Goal: Transaction & Acquisition: Book appointment/travel/reservation

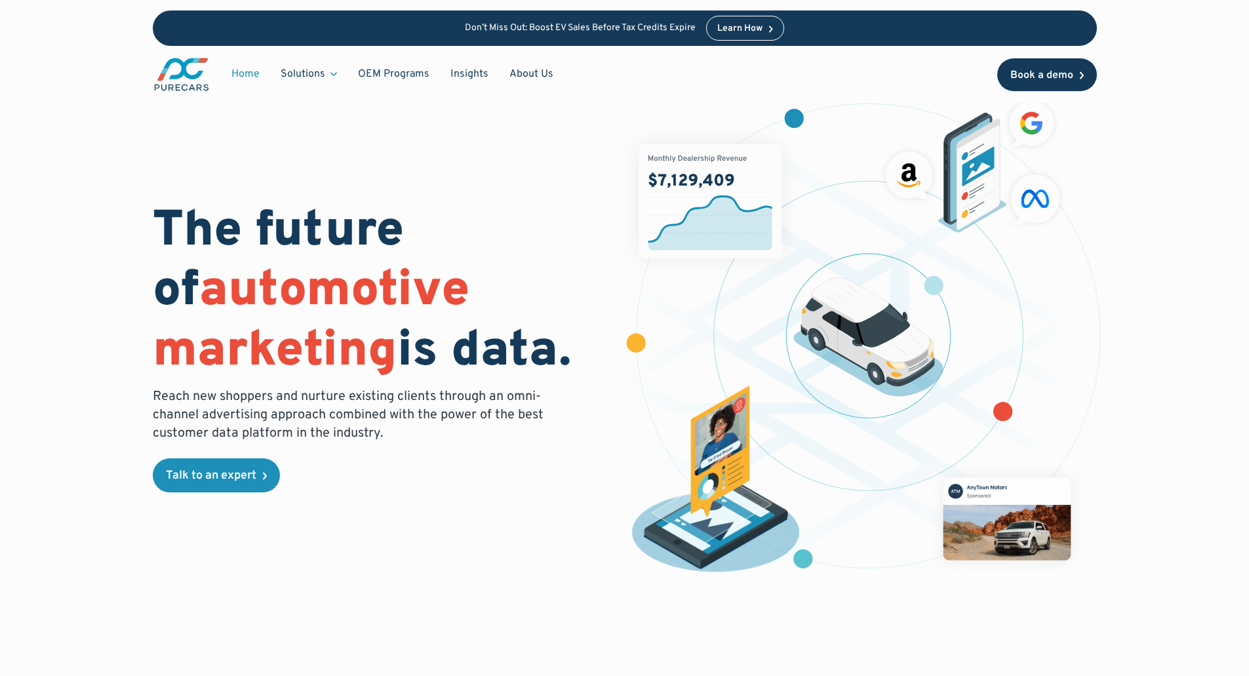
click at [1051, 78] on div "Book a demo" at bounding box center [1042, 75] width 63 height 10
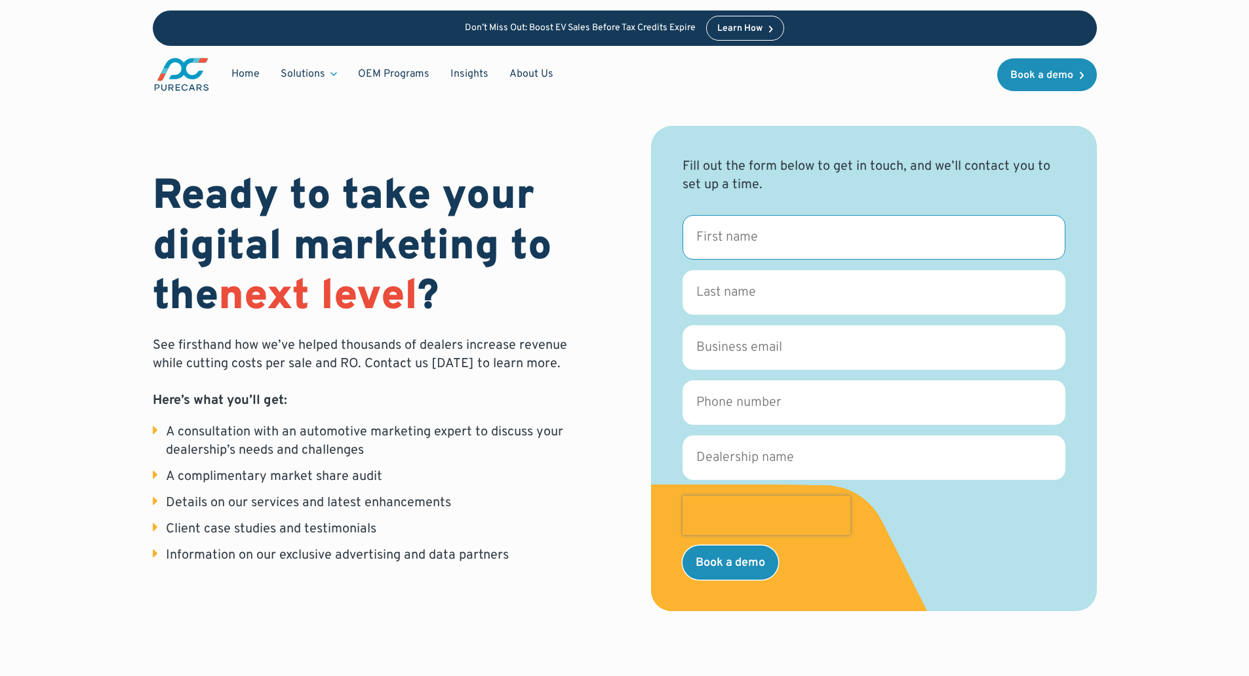
click at [773, 229] on input "First name *" at bounding box center [874, 237] width 383 height 45
type input "Amanda"
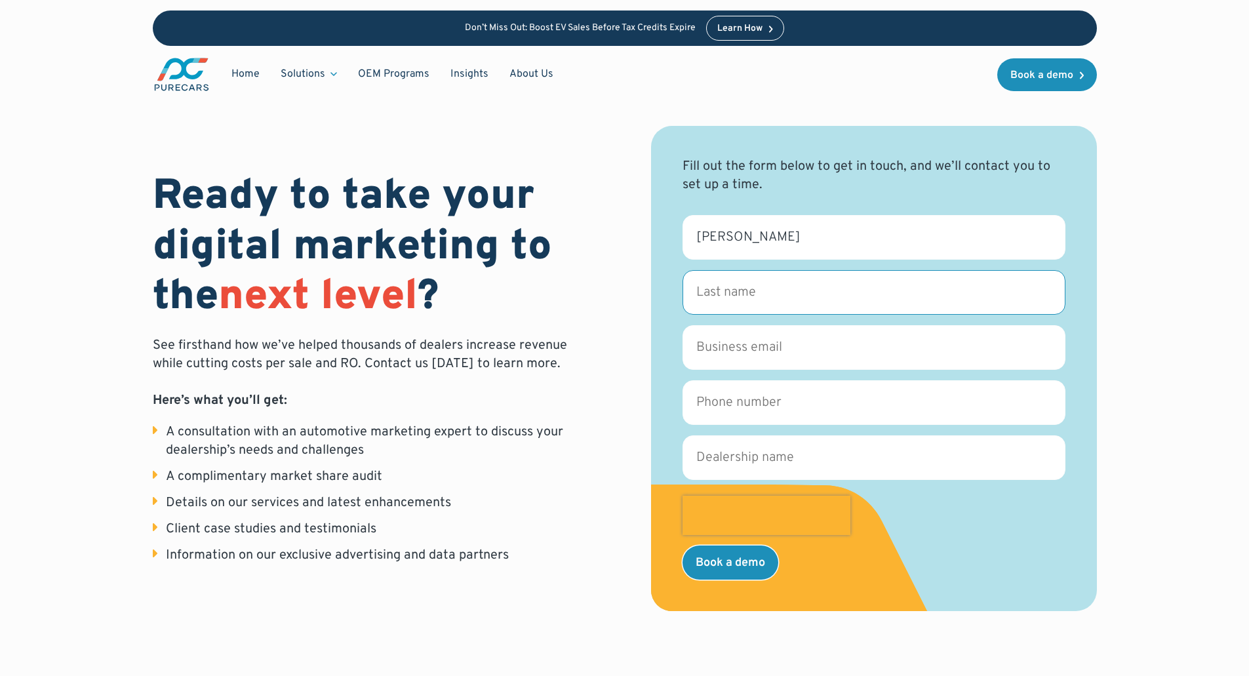
type input "Browne"
click at [784, 350] on input "Business email *" at bounding box center [874, 347] width 383 height 45
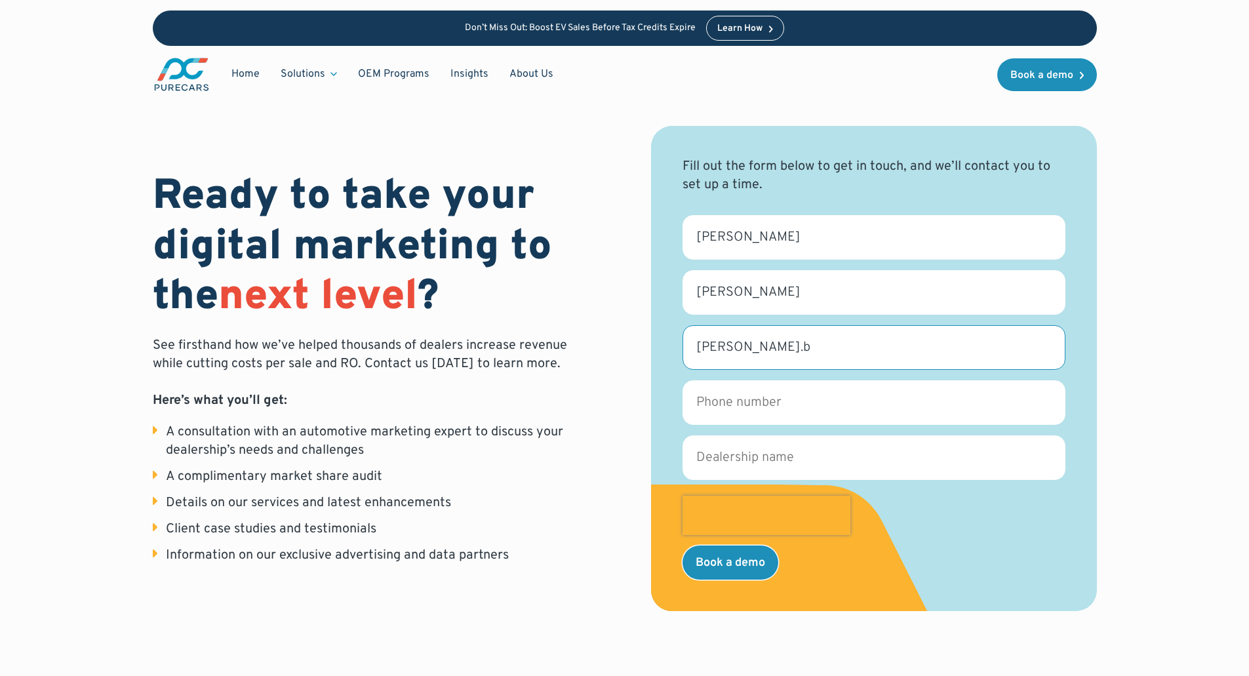
type input "amanda.browne@volvocars.com"
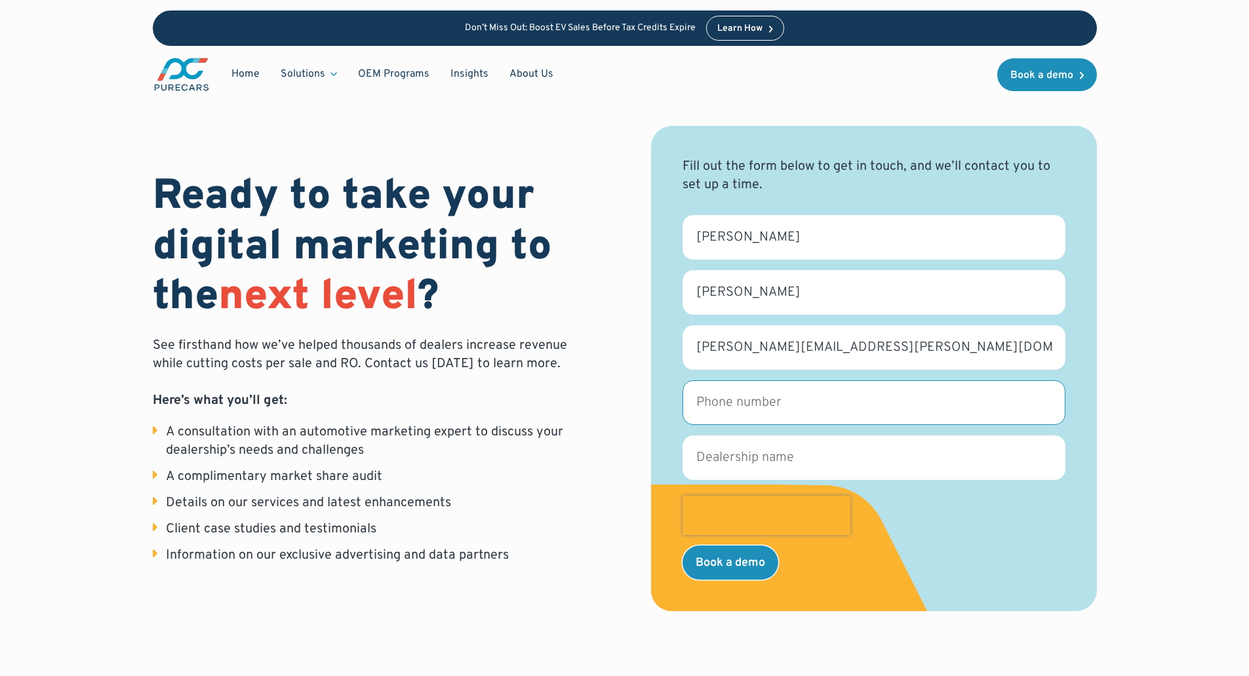
click at [756, 401] on input "Phone number *" at bounding box center [874, 402] width 383 height 45
type input "2016756387"
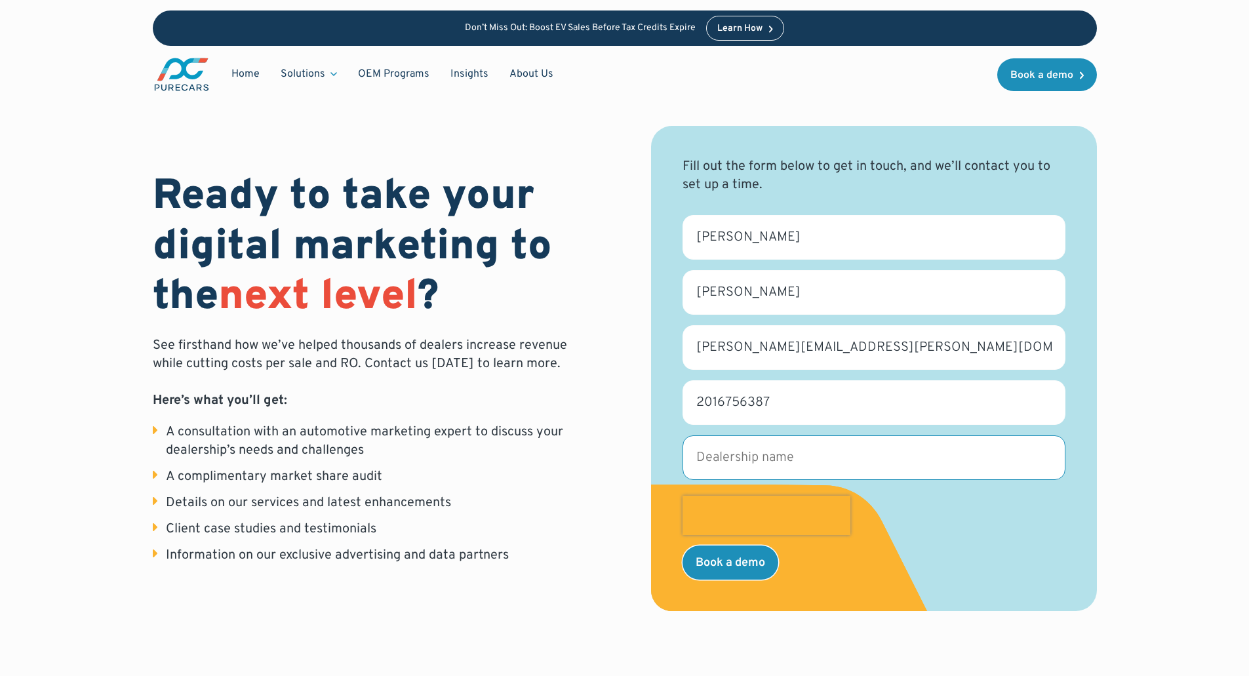
click at [785, 451] on input "Dealership name *" at bounding box center [874, 458] width 383 height 45
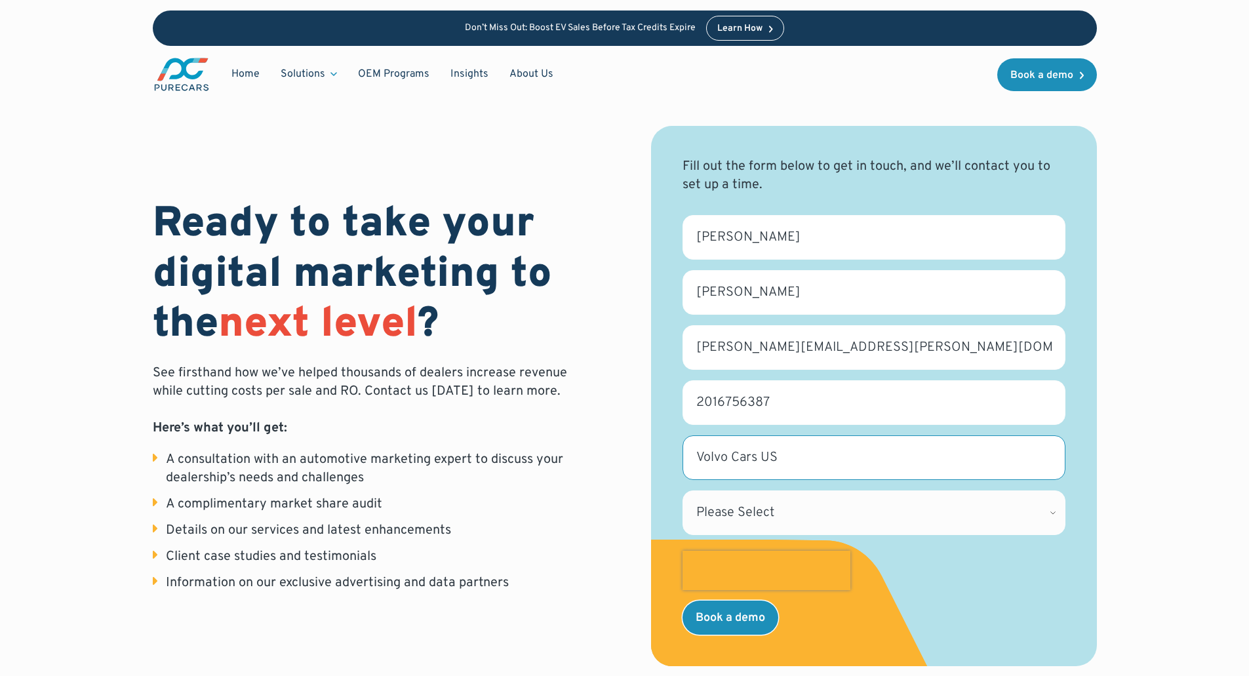
type input "Volvo Cars US"
click at [994, 509] on select "Please Select [US_STATE] [US_STATE] [GEOGRAPHIC_DATA] [US_STATE] [US_STATE] [GE…" at bounding box center [874, 513] width 383 height 45
select select "NJ"
click at [683, 491] on select "Please Select [US_STATE] [US_STATE] [GEOGRAPHIC_DATA] [US_STATE] [US_STATE] [GE…" at bounding box center [874, 513] width 383 height 45
click at [1164, 425] on div "Ready to take your digital marketing to the next level ? See firsthand how we’v…" at bounding box center [624, 370] width 1125 height 740
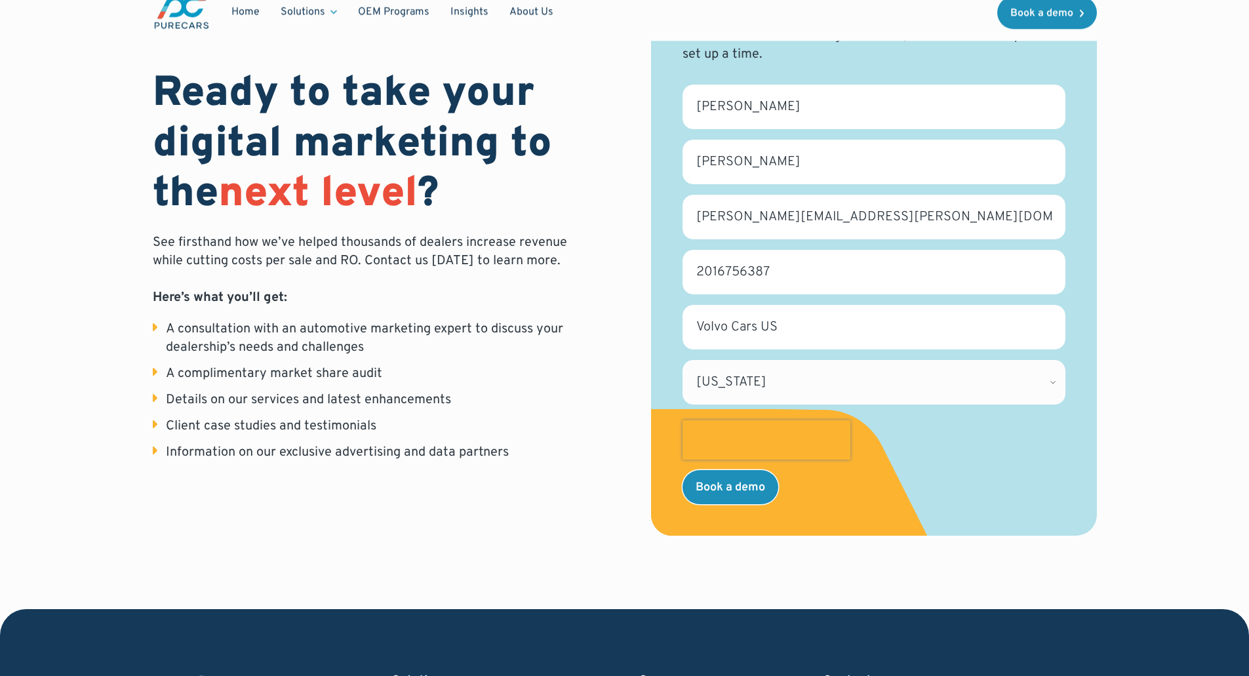
scroll to position [131, 0]
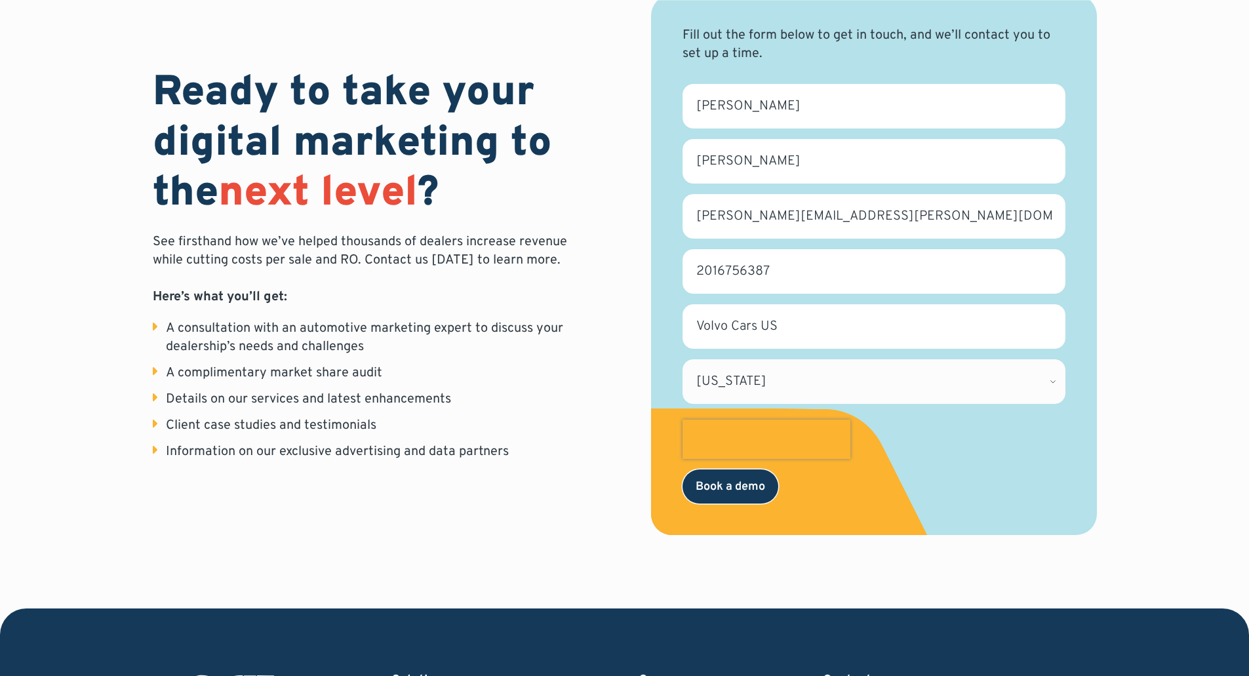
click at [719, 491] on input "Book a demo" at bounding box center [731, 487] width 96 height 34
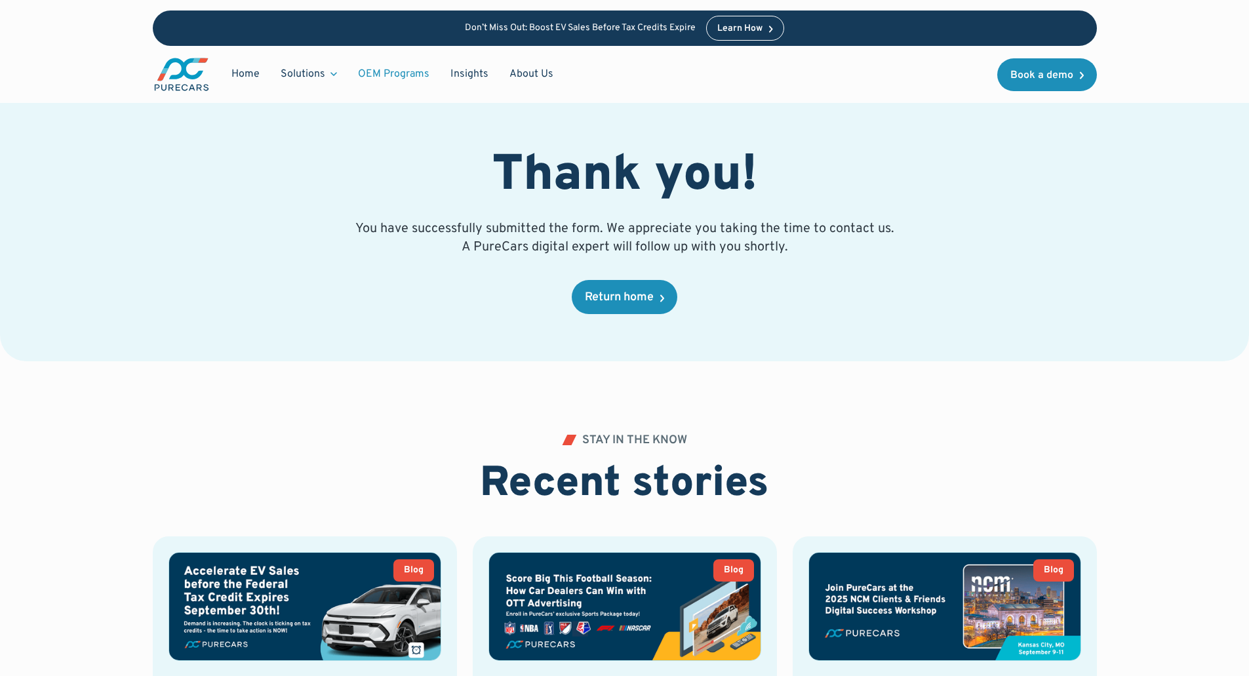
click at [369, 71] on link "OEM Programs" at bounding box center [394, 74] width 92 height 25
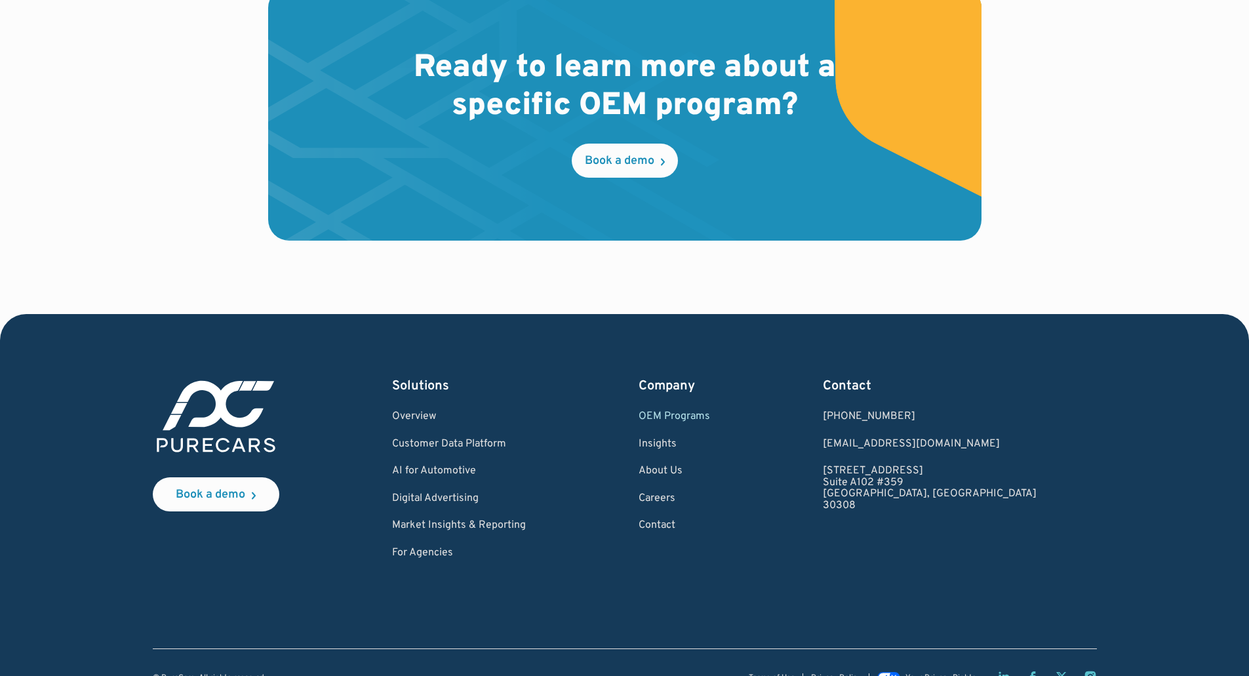
scroll to position [1640, 0]
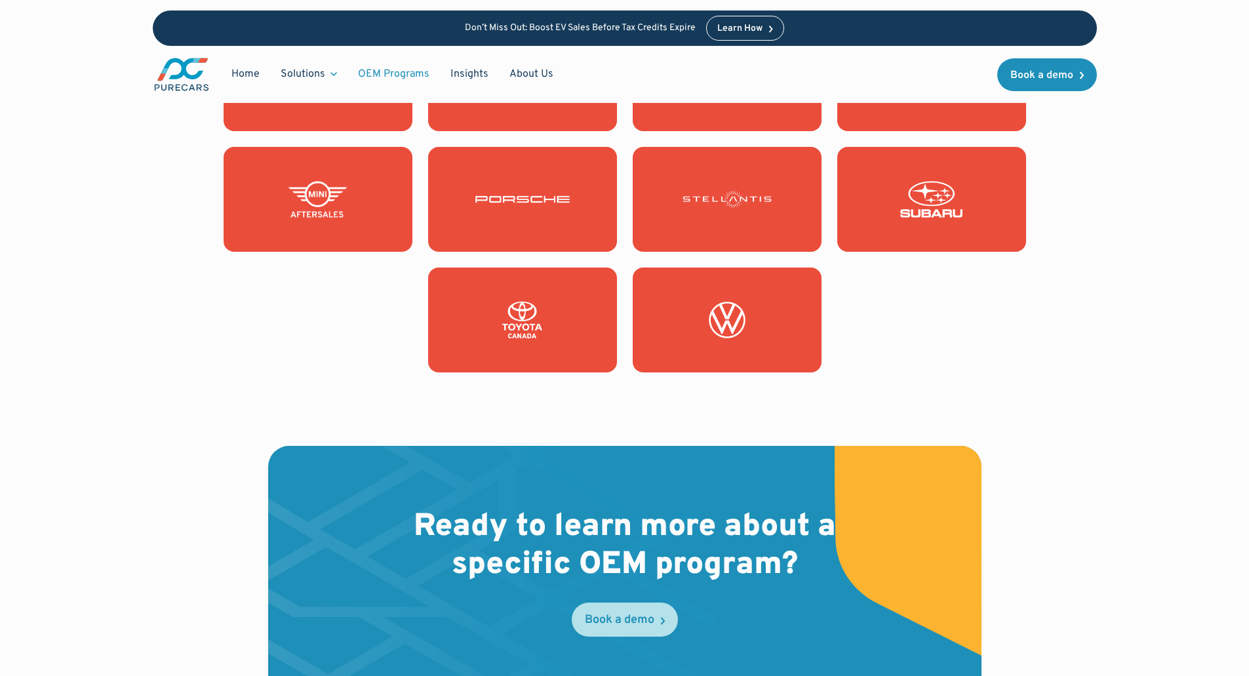
click at [630, 626] on div "Book a demo" at bounding box center [620, 621] width 70 height 12
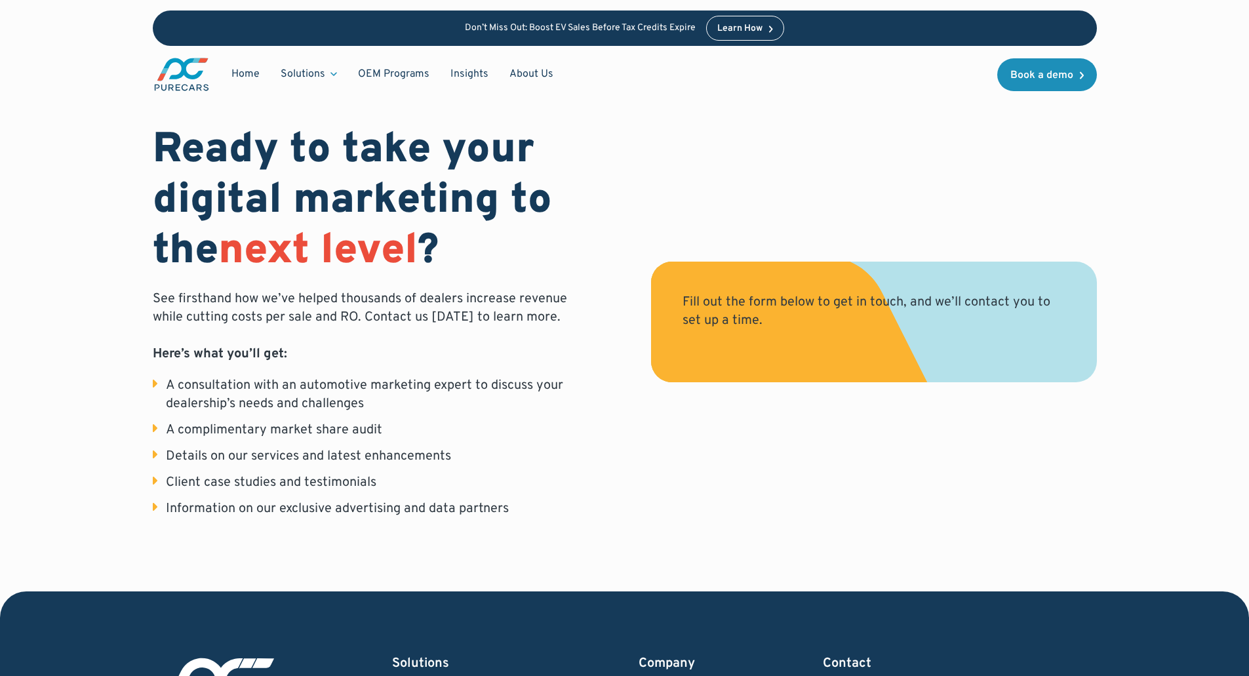
select select "NJ"
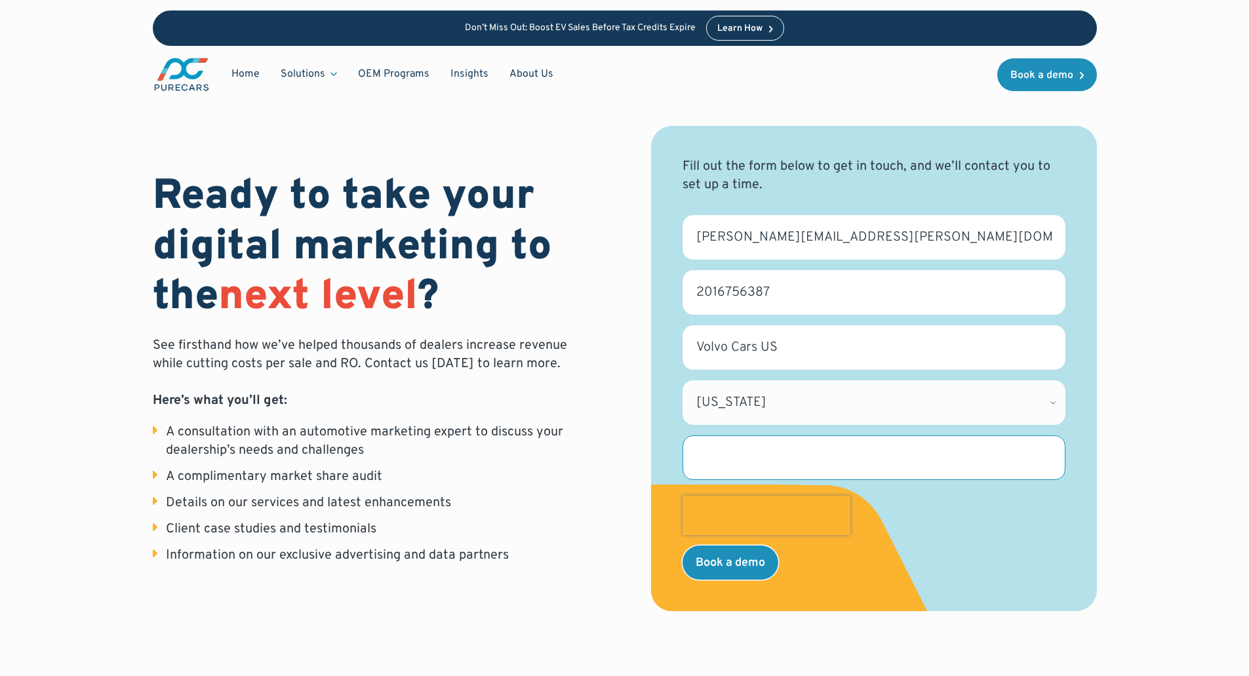
click at [752, 462] on input "Job title" at bounding box center [874, 458] width 383 height 45
click at [562, 493] on ul "A consultation with an automotive marketing expert to discuss your dealership’s…" at bounding box center [376, 494] width 446 height 142
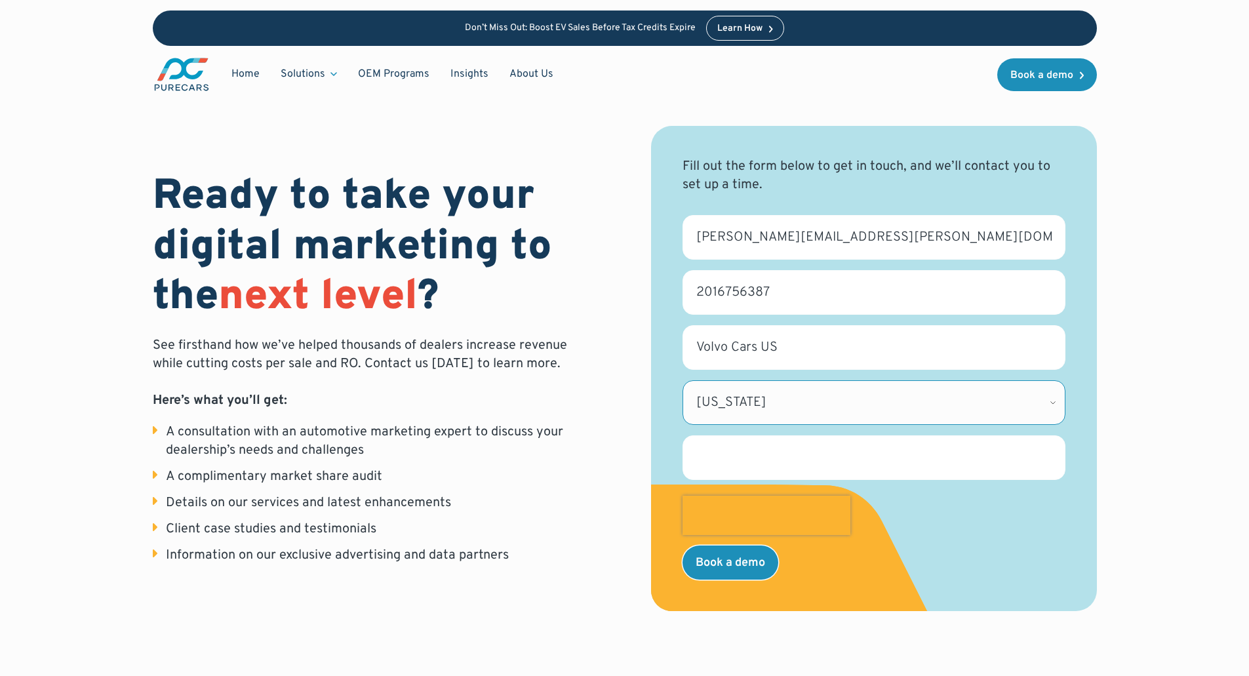
click at [967, 396] on select "Please Select [US_STATE] [US_STATE] [GEOGRAPHIC_DATA] [US_STATE] [US_STATE] [GE…" at bounding box center [874, 402] width 383 height 45
click at [942, 360] on input "Volvo Cars US" at bounding box center [874, 347] width 383 height 45
click at [1138, 310] on div "Ready to take your digital marketing to the next level ? See firsthand how we’v…" at bounding box center [624, 342] width 1125 height 685
